Goal: Task Accomplishment & Management: Manage account settings

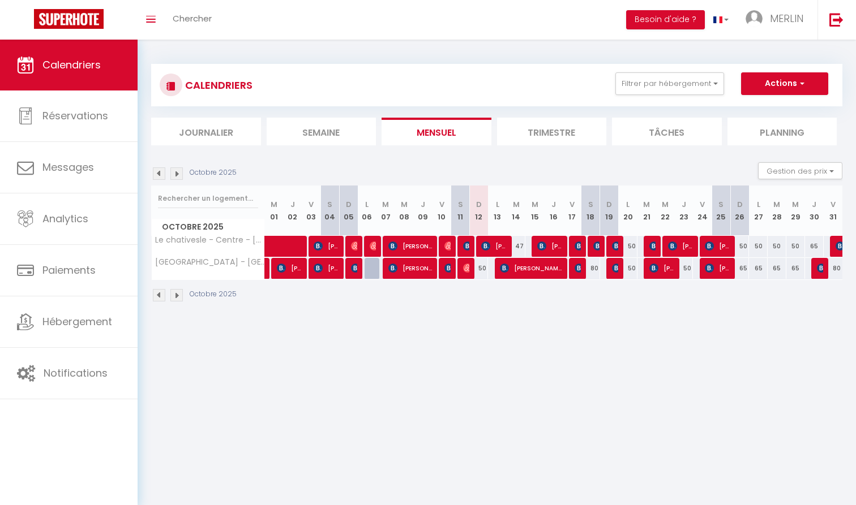
click at [487, 244] on img at bounding box center [485, 246] width 9 height 9
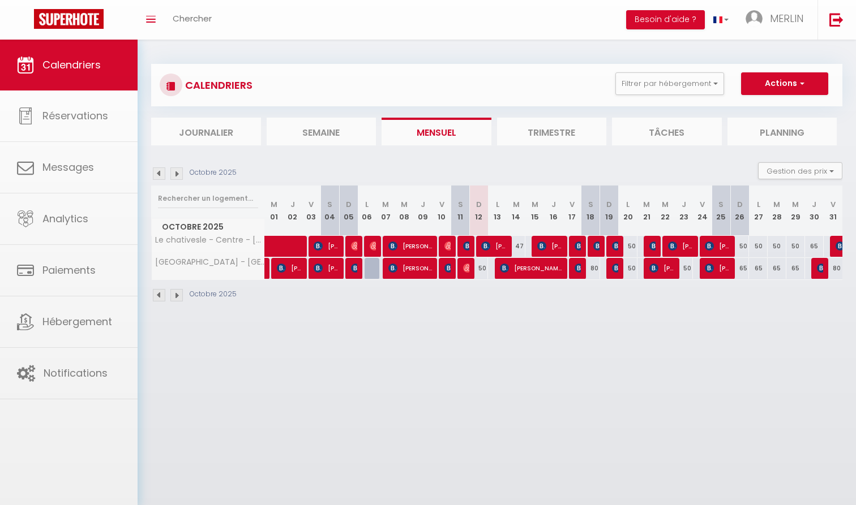
select select "OK"
select select "KO"
select select "0"
select select "1"
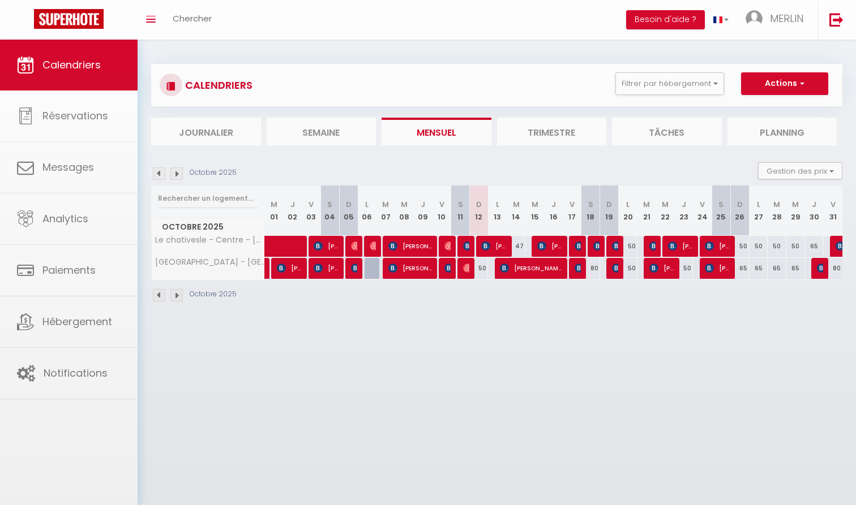
select select
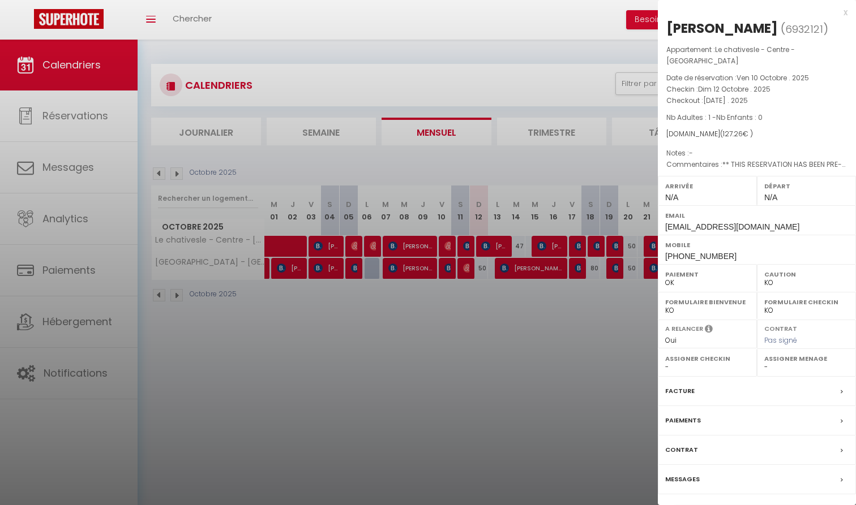
click at [847, 16] on div "x [PERSON_NAME] ( 6932121 ) Appartement : Le chativesle - Centre - Erlon Date d…" at bounding box center [757, 269] width 198 height 539
click at [844, 11] on div "x" at bounding box center [753, 13] width 190 height 14
